Goal: Obtain resource: Download file/media

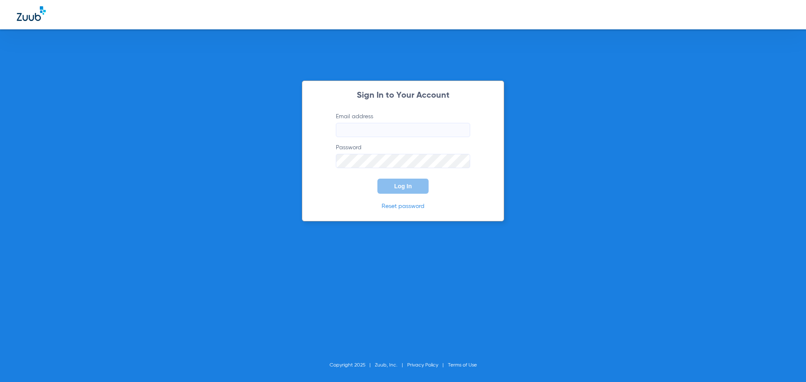
type input "[EMAIL_ADDRESS][DOMAIN_NAME]"
click at [397, 188] on span "Log In" at bounding box center [403, 186] width 18 height 7
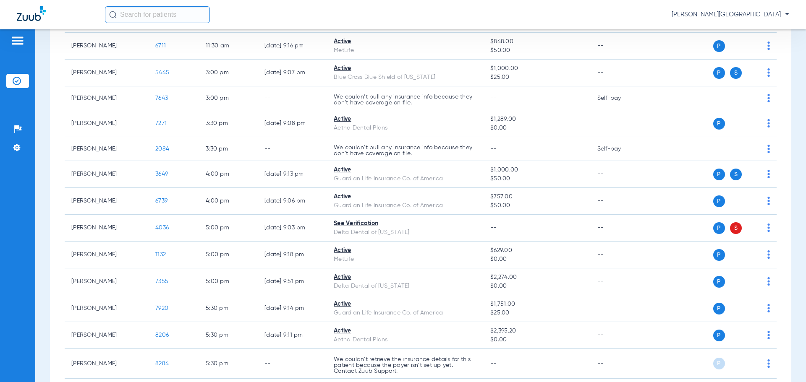
scroll to position [448, 0]
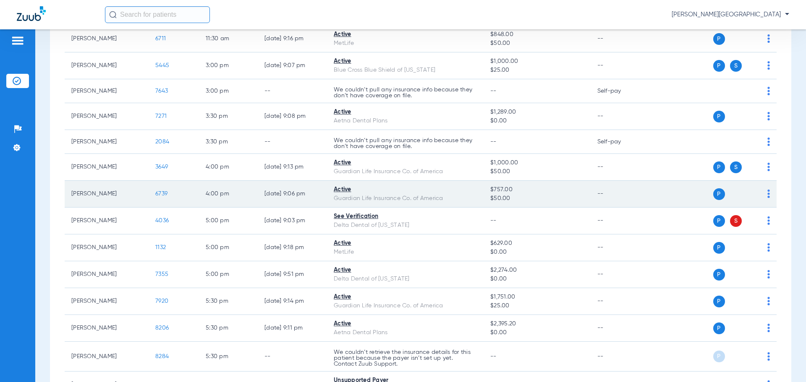
click at [157, 196] on span "6739" at bounding box center [161, 194] width 12 height 6
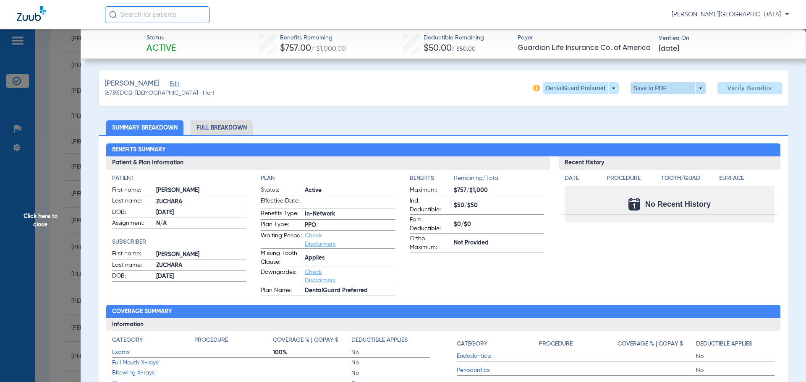
click at [670, 84] on span at bounding box center [668, 88] width 20 height 20
click at [656, 106] on span "Save to PDF" at bounding box center [664, 105] width 33 height 6
click at [34, 216] on span "Click here to close" at bounding box center [40, 220] width 81 height 382
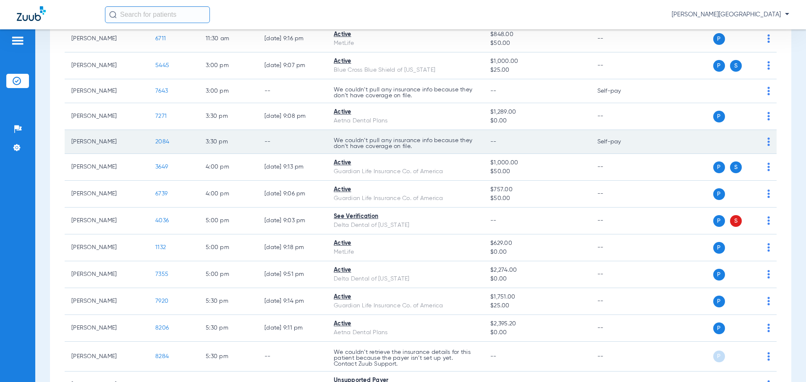
click at [159, 145] on span "2084" at bounding box center [162, 142] width 14 height 6
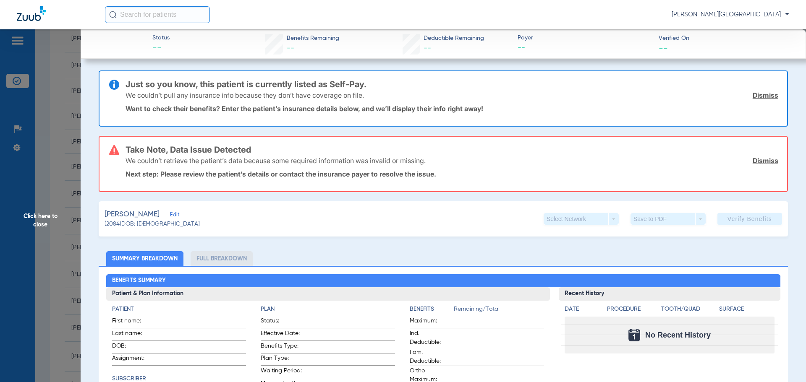
click at [763, 159] on link "Dismiss" at bounding box center [766, 161] width 26 height 8
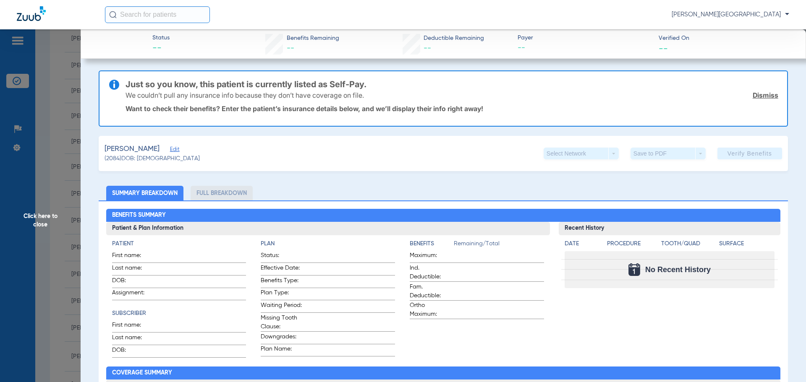
click at [760, 96] on link "Dismiss" at bounding box center [766, 95] width 26 height 8
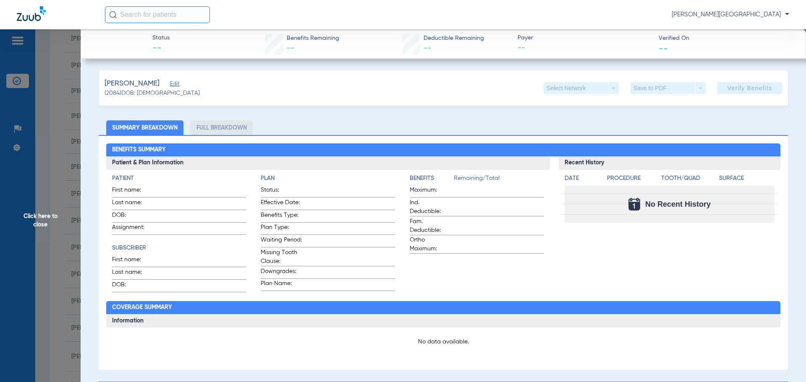
click at [47, 217] on span "Click here to close" at bounding box center [40, 220] width 81 height 382
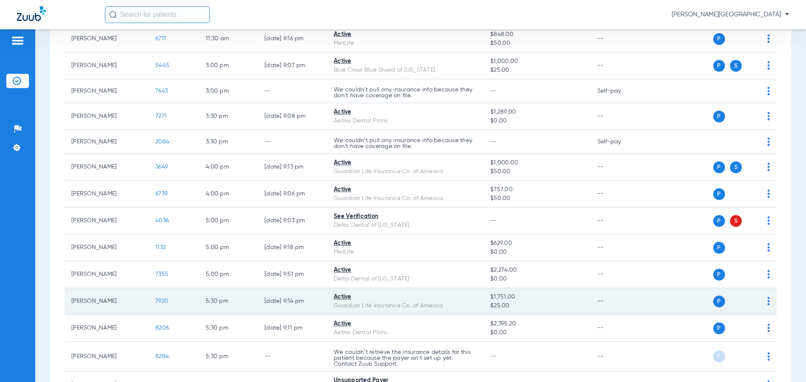
click at [162, 303] on span "7920" at bounding box center [161, 301] width 13 height 6
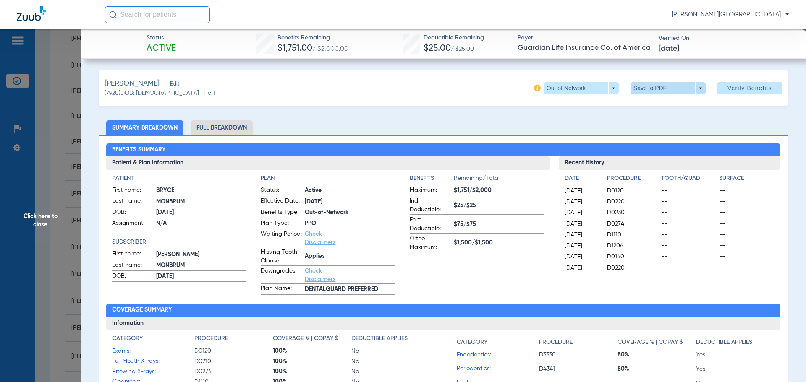
click at [638, 89] on span at bounding box center [667, 88] width 75 height 12
click at [654, 106] on span "Save to PDF" at bounding box center [664, 105] width 33 height 6
drag, startPoint x: 43, startPoint y: 219, endPoint x: 66, endPoint y: 188, distance: 39.0
click at [47, 214] on span "Click here to close" at bounding box center [40, 220] width 81 height 382
